Goal: Task Accomplishment & Management: Use online tool/utility

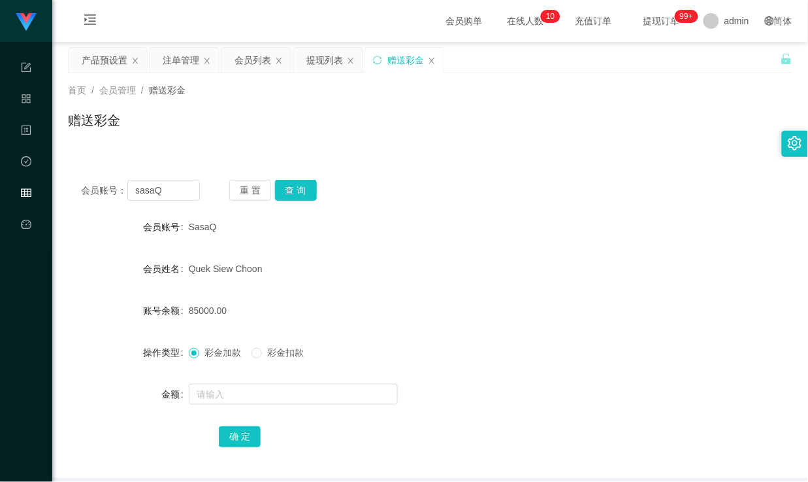
click at [319, 63] on div "提现列表" at bounding box center [324, 60] width 37 height 25
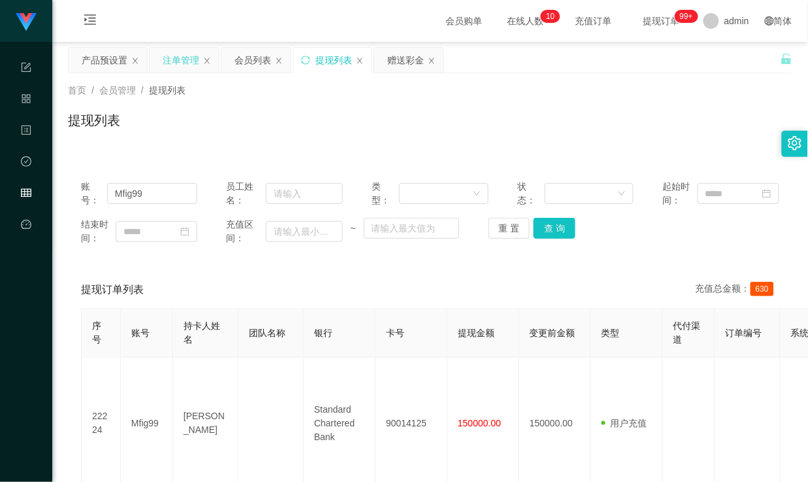
click at [177, 54] on div "注单管理" at bounding box center [181, 60] width 37 height 25
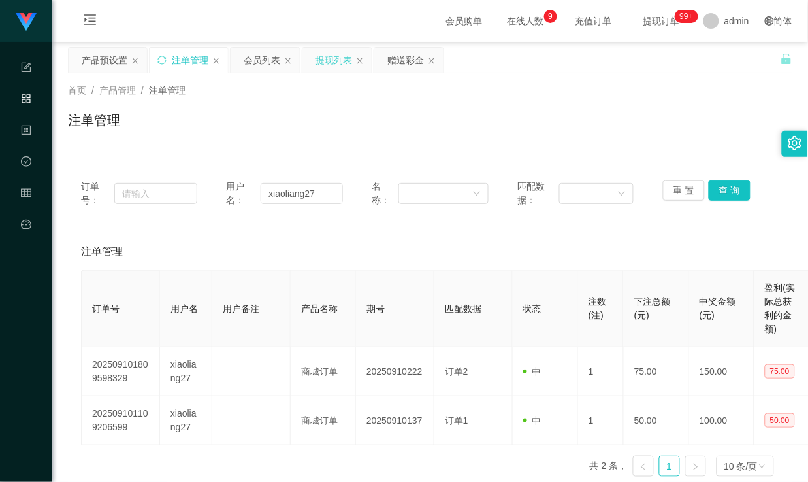
click at [329, 65] on div "提现列表" at bounding box center [334, 60] width 37 height 25
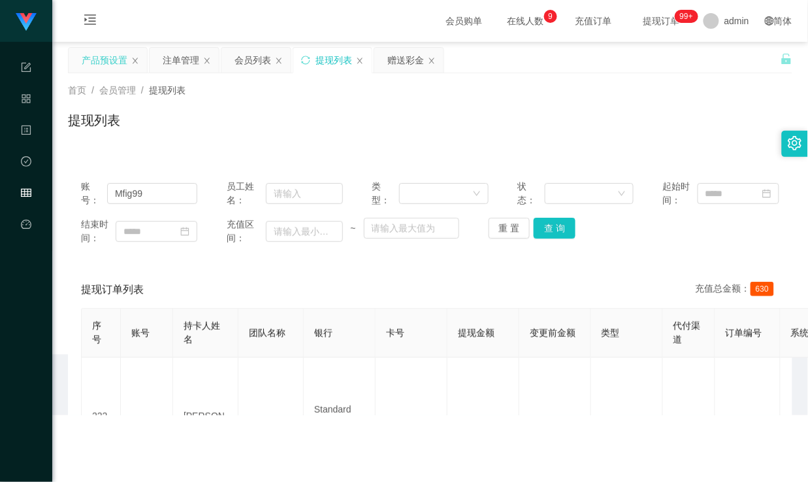
click at [95, 65] on div "产品预设置" at bounding box center [105, 60] width 46 height 25
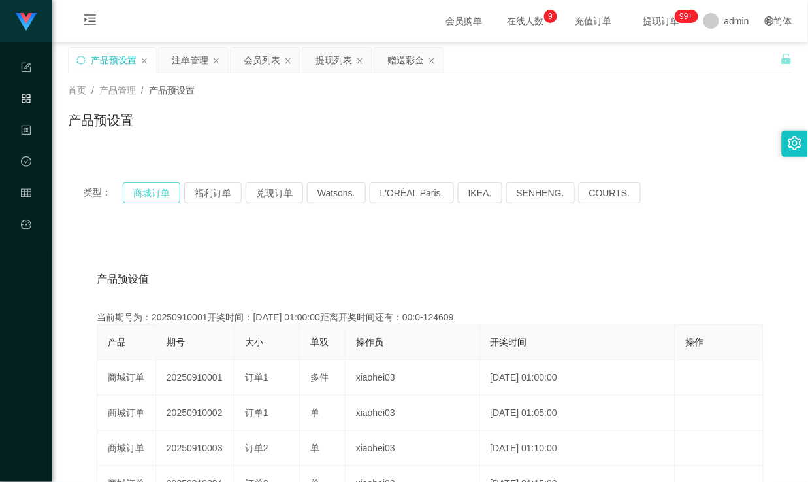
click at [137, 192] on button "商城订单" at bounding box center [152, 192] width 58 height 21
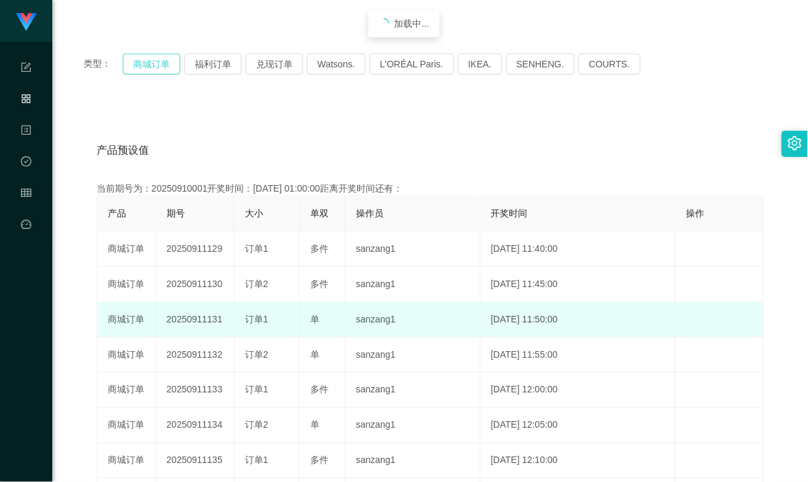
scroll to position [145, 0]
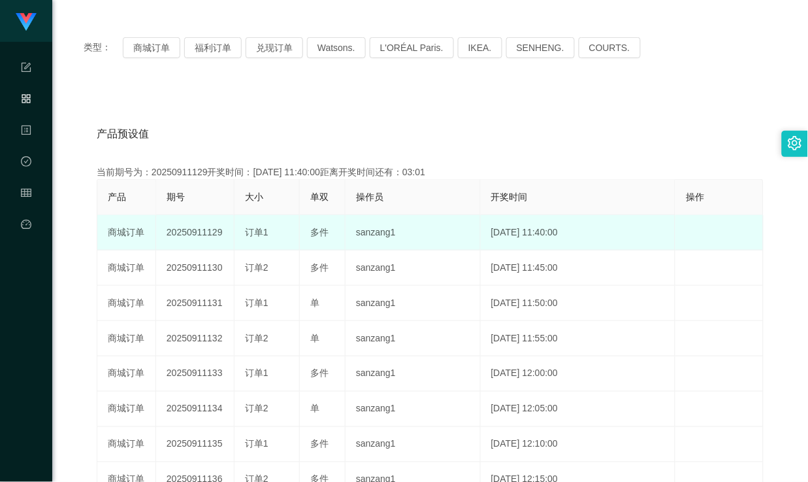
drag, startPoint x: 205, startPoint y: 229, endPoint x: 288, endPoint y: 227, distance: 83.7
click at [288, 227] on tr "商城订单 20250911129 订单1 多件 sanzang1 [DATE] 11:40:00 编 辑 限制投注" at bounding box center [430, 232] width 666 height 35
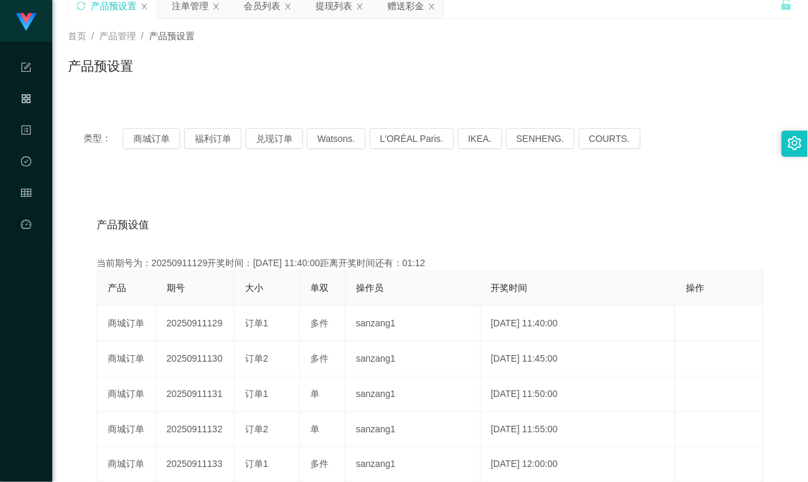
scroll to position [0, 0]
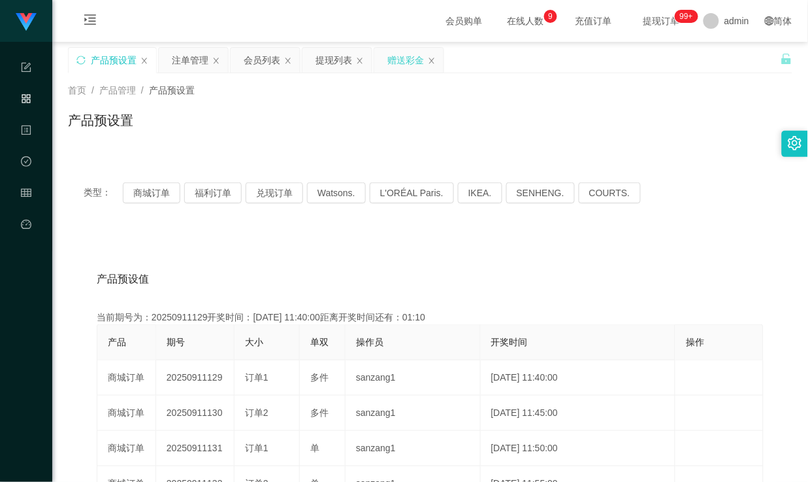
drag, startPoint x: 395, startPoint y: 61, endPoint x: 376, endPoint y: 67, distance: 19.4
click at [395, 61] on div "赠送彩金" at bounding box center [405, 60] width 37 height 25
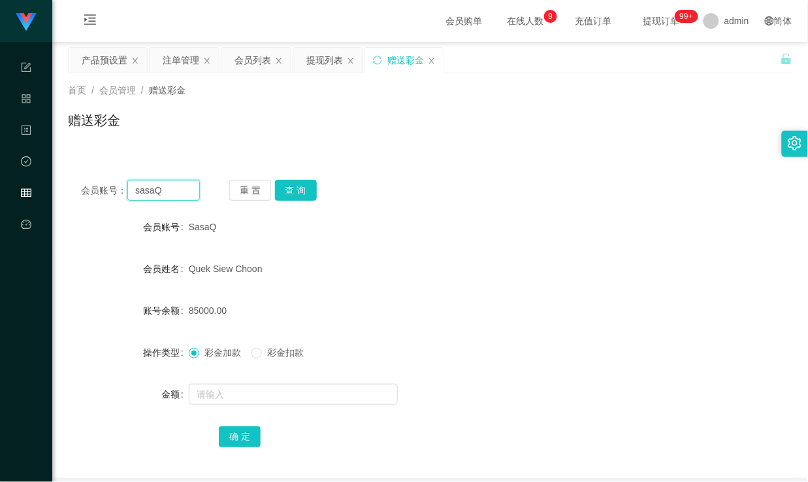
drag, startPoint x: 176, startPoint y: 187, endPoint x: 25, endPoint y: 188, distance: 151.6
click at [25, 188] on section "代理端 系统配置 产品管理 内容中心 数据中心 会员管理 平台首页 保存配置 重置配置 整体风格设置 主题色 导航设置 内容区域宽度 定宽 固定Header …" at bounding box center [404, 269] width 808 height 538
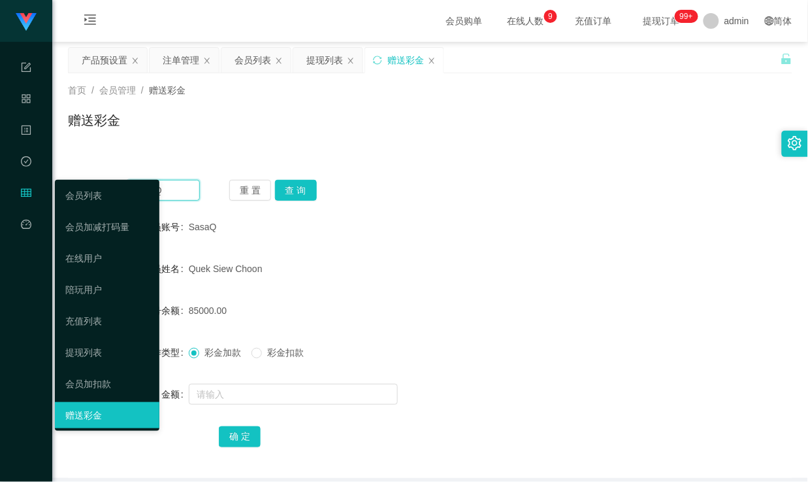
paste input "xiaoliang27"
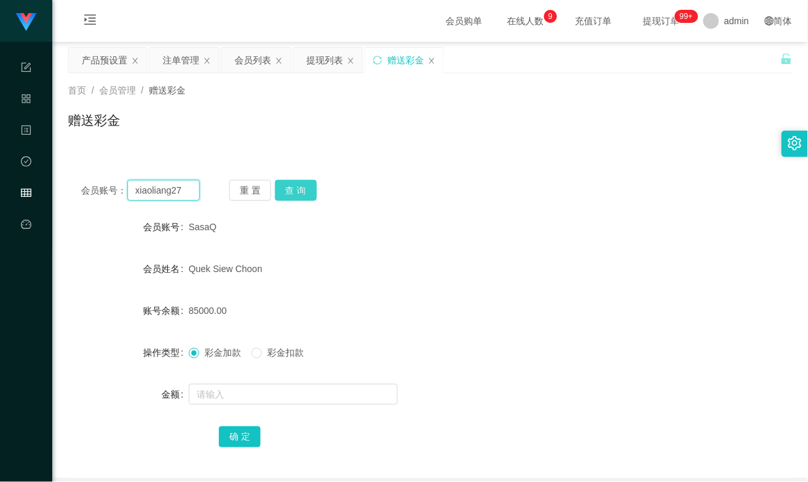
type input "xiaoliang27"
click at [290, 186] on button "查 询" at bounding box center [296, 190] width 42 height 21
click at [456, 195] on div "会员账号： xiaoliang27 重 置 查 询" at bounding box center [430, 190] width 725 height 21
click at [291, 191] on button "查 询" at bounding box center [296, 190] width 42 height 21
click at [294, 193] on button "查 询" at bounding box center [296, 190] width 42 height 21
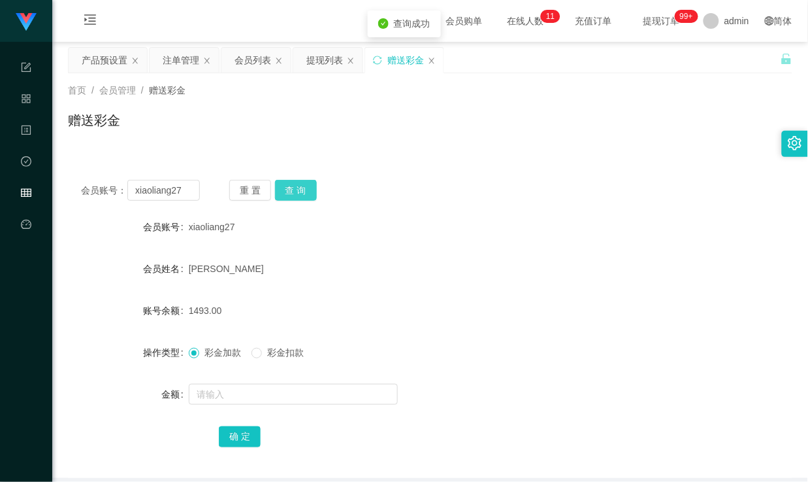
click at [299, 193] on button "查 询" at bounding box center [296, 190] width 42 height 21
click at [289, 181] on button "查 询" at bounding box center [296, 190] width 42 height 21
click at [290, 182] on button "查 询" at bounding box center [296, 190] width 42 height 21
